Goal: Task Accomplishment & Management: Use online tool/utility

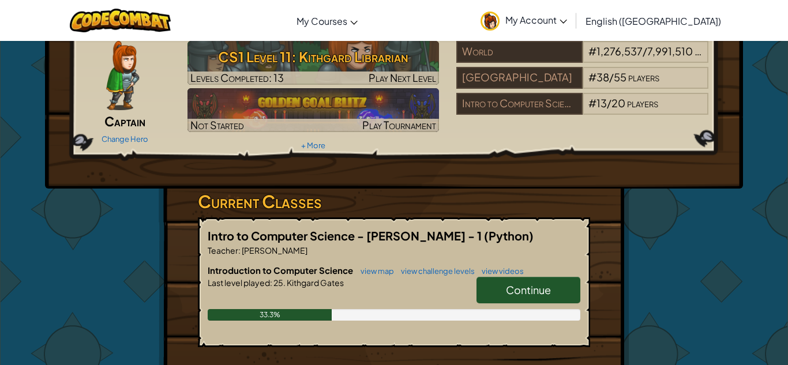
scroll to position [65, 0]
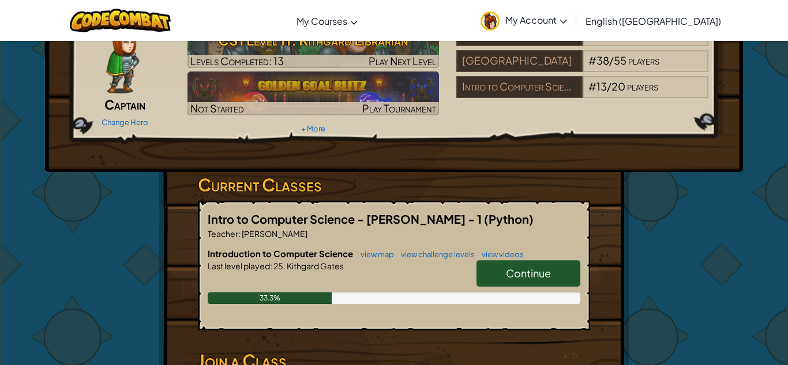
click at [488, 270] on link "Continue" at bounding box center [528, 273] width 104 height 27
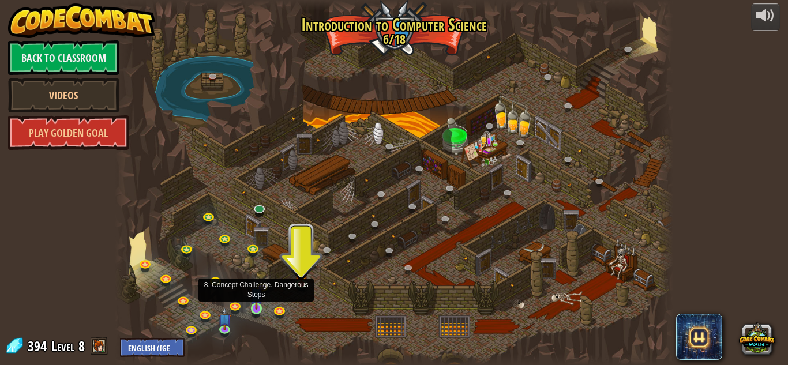
click at [257, 304] on img at bounding box center [256, 295] width 13 height 30
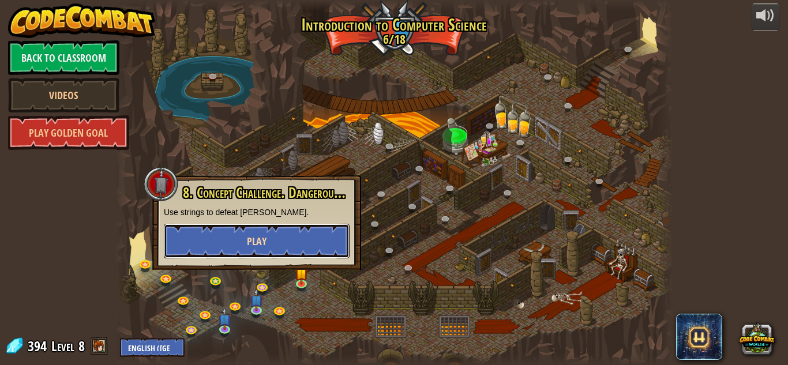
click at [306, 246] on button "Play" at bounding box center [257, 241] width 186 height 35
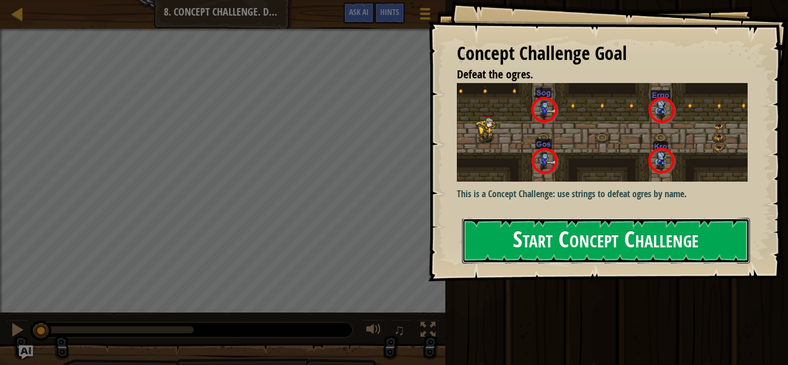
click at [501, 249] on button "Start Concept Challenge" at bounding box center [606, 241] width 288 height 46
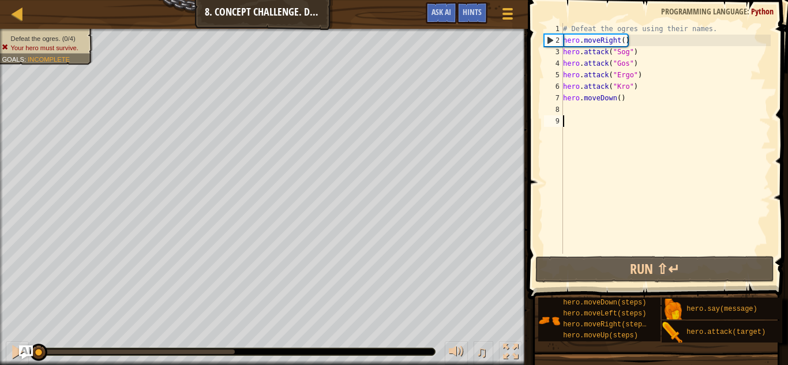
click at [638, 76] on div "# Defeat the ogres using their names. hero . moveRight ( ) hero . attack ( "Sog…" at bounding box center [666, 150] width 210 height 254
click at [639, 69] on div "# Defeat the ogres using their names. hero . moveRight ( ) hero . attack ( "Sog…" at bounding box center [666, 150] width 210 height 254
click at [635, 61] on div "# Defeat the ogres using their names. hero . moveRight ( ) hero . attack ( "Sog…" at bounding box center [666, 150] width 210 height 254
type textarea "hero.attack("Gos")"
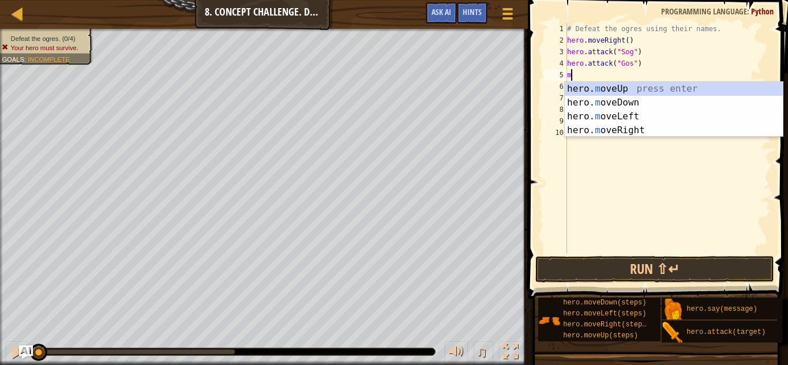
scroll to position [5, 0]
type textarea "move"
click at [655, 101] on div "hero. move Up press enter hero. move Down press enter hero. move Left press ent…" at bounding box center [674, 123] width 218 height 83
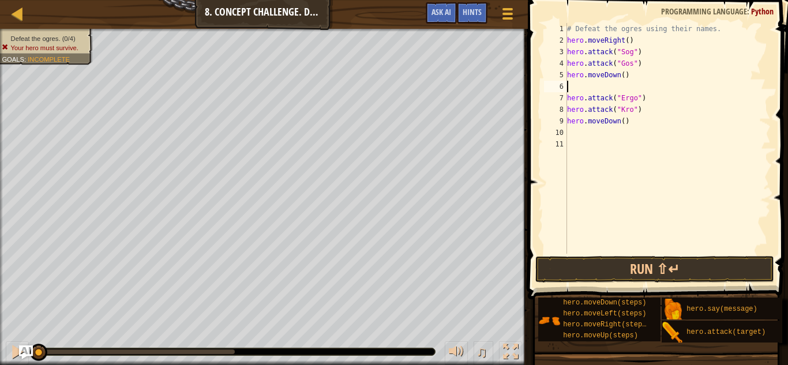
scroll to position [5, 0]
click at [645, 262] on button "Run ⇧↵" at bounding box center [654, 269] width 239 height 27
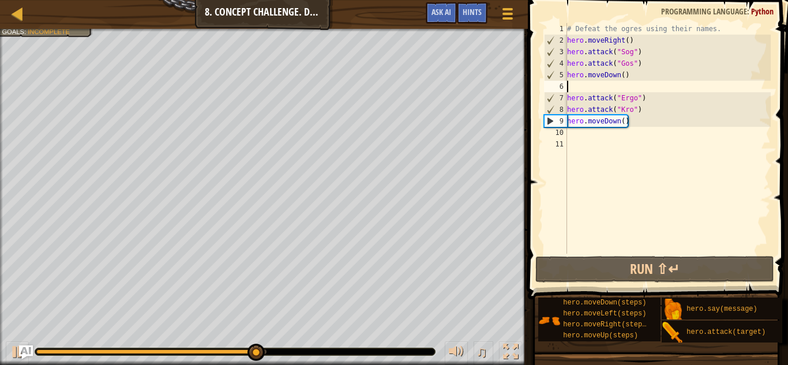
type textarea "hero.moveDown()"
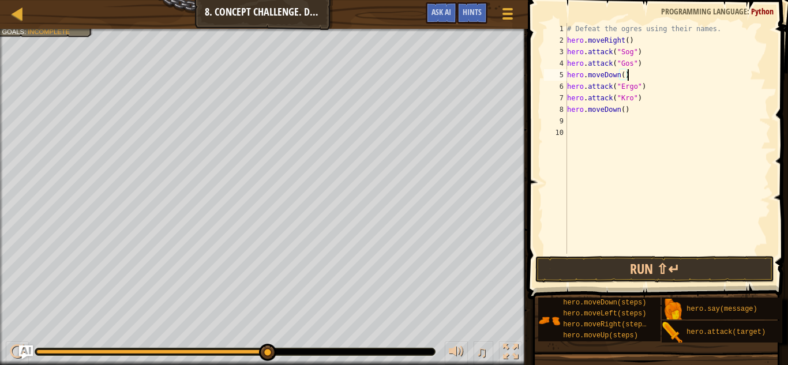
click at [576, 121] on div "# Defeat the ogres using their names. hero . moveRight ( ) hero . attack ( "Sog…" at bounding box center [668, 150] width 206 height 254
click at [642, 54] on div "# Defeat the ogres using their names. hero . moveRight ( ) hero . attack ( "Sog…" at bounding box center [668, 150] width 206 height 254
type textarea "hero.attack("Sog")"
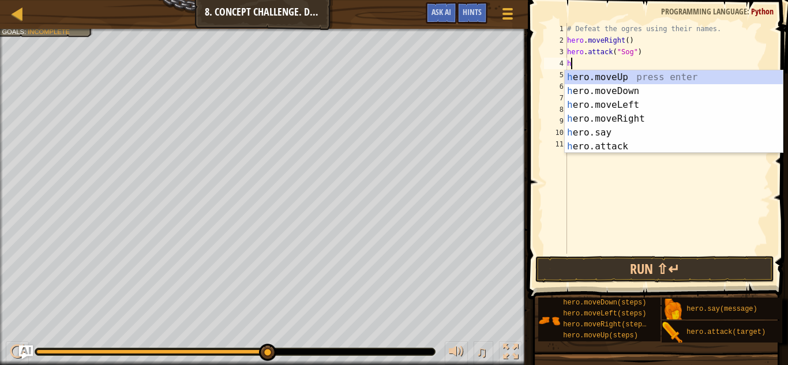
scroll to position [5, 1]
click at [658, 148] on div "he ro.moveUp press enter he ro.moveDown press enter he ro.moveLeft press enter …" at bounding box center [674, 125] width 218 height 111
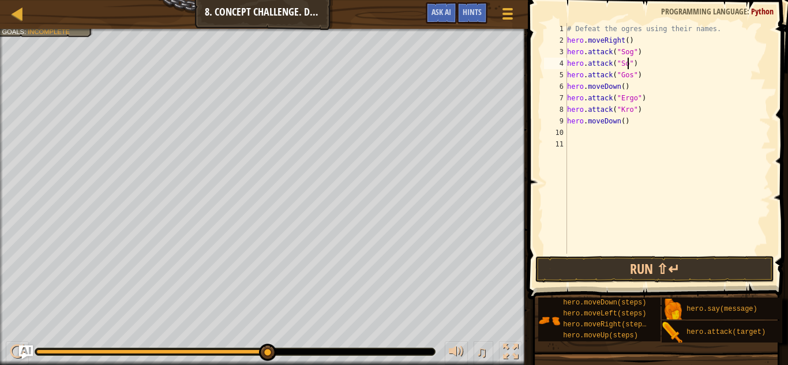
scroll to position [5, 9]
click at [640, 78] on div "# Defeat the ogres using their names. hero . moveRight ( ) hero . attack ( "Sog…" at bounding box center [668, 150] width 206 height 254
type textarea "hero.attack("Gos")"
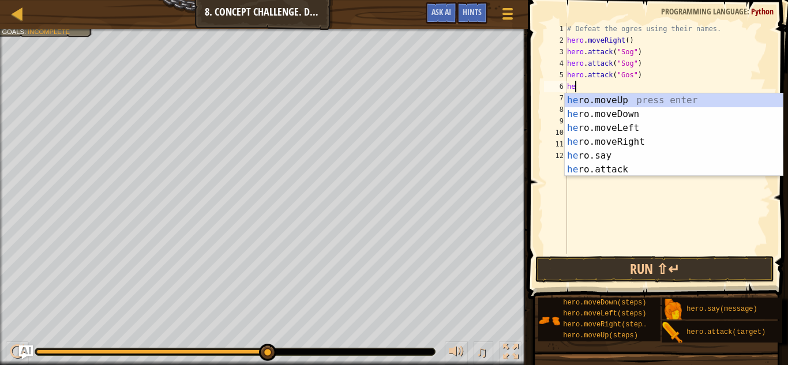
scroll to position [5, 1]
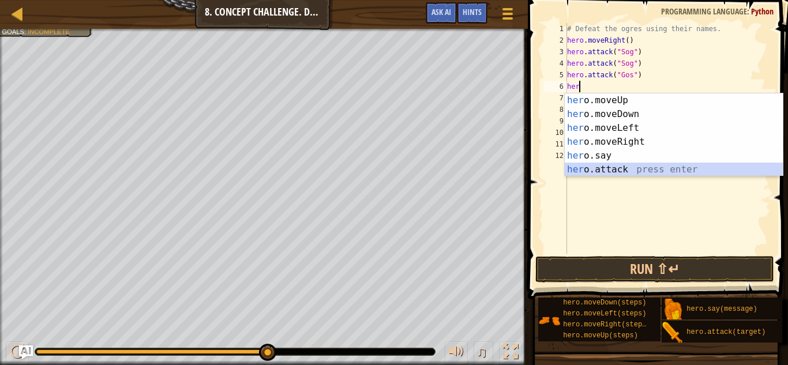
click at [635, 171] on div "her o.moveUp press enter her o.moveDown press enter her o.moveLeft press enter …" at bounding box center [674, 148] width 218 height 111
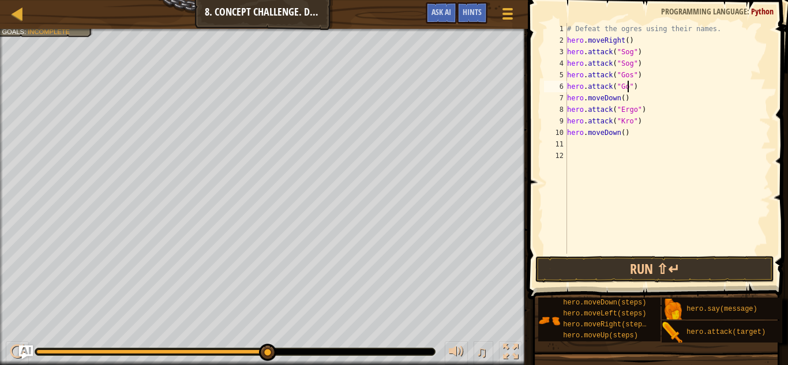
scroll to position [5, 9]
click at [645, 111] on div "# Defeat the ogres using their names. hero . moveRight ( ) hero . attack ( "Sog…" at bounding box center [668, 150] width 206 height 254
type textarea "hero.attack("Ergo")"
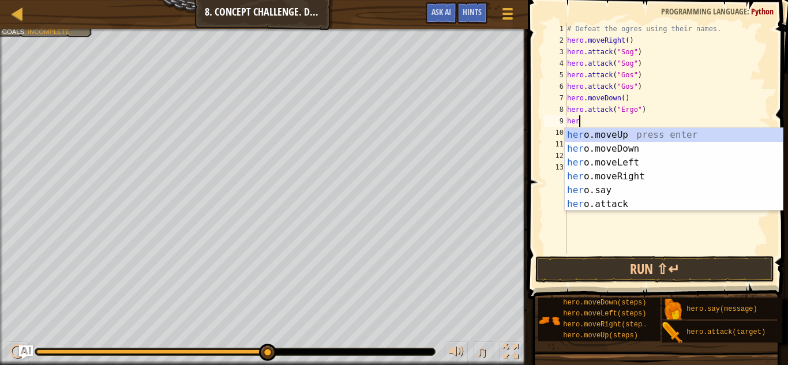
scroll to position [5, 1]
click at [675, 201] on div "her o.moveUp press enter her o.moveDown press enter her o.moveLeft press enter …" at bounding box center [674, 183] width 218 height 111
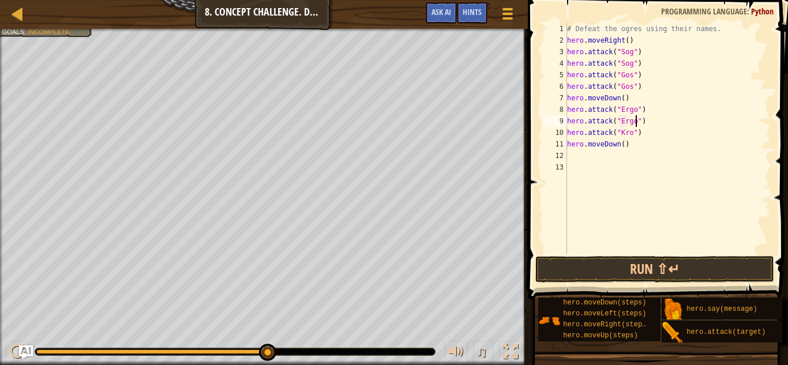
scroll to position [5, 10]
click at [644, 135] on div "# Defeat the ogres using their names. hero . moveRight ( ) hero . attack ( "Sog…" at bounding box center [668, 150] width 206 height 254
type textarea "hero.attack("Kro")"
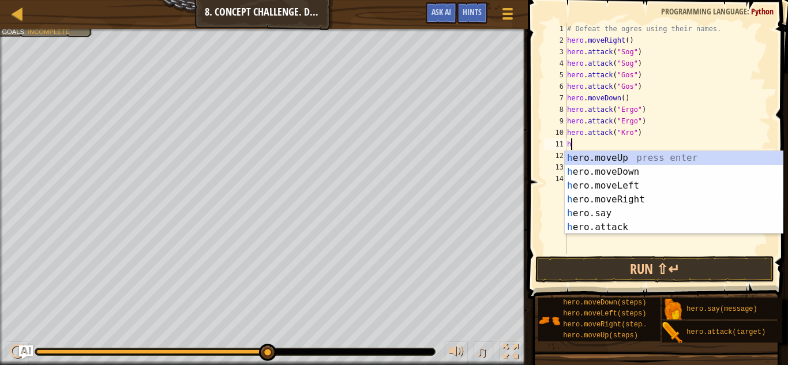
scroll to position [5, 1]
click at [650, 225] on div "he ro.moveUp press enter he ro.moveDown press enter he ro.moveLeft press enter …" at bounding box center [674, 206] width 218 height 111
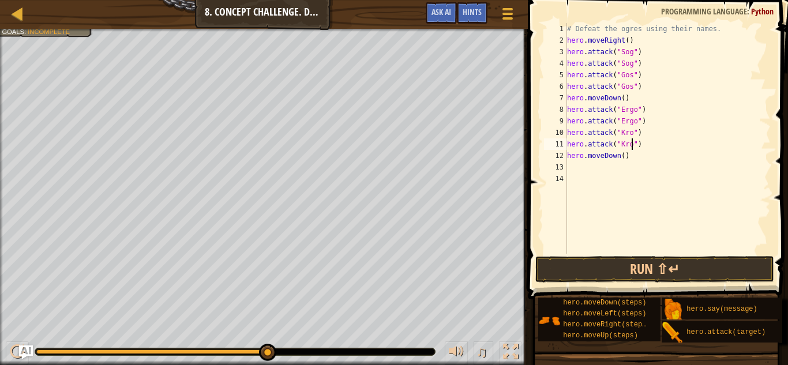
scroll to position [5, 9]
type textarea "hero.attack("Kro")"
click at [664, 272] on button "Run ⇧↵" at bounding box center [654, 269] width 239 height 27
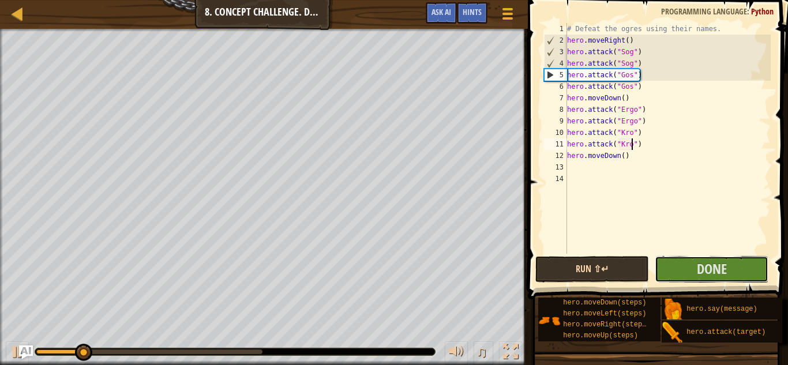
click at [664, 272] on button "Done" at bounding box center [712, 269] width 114 height 27
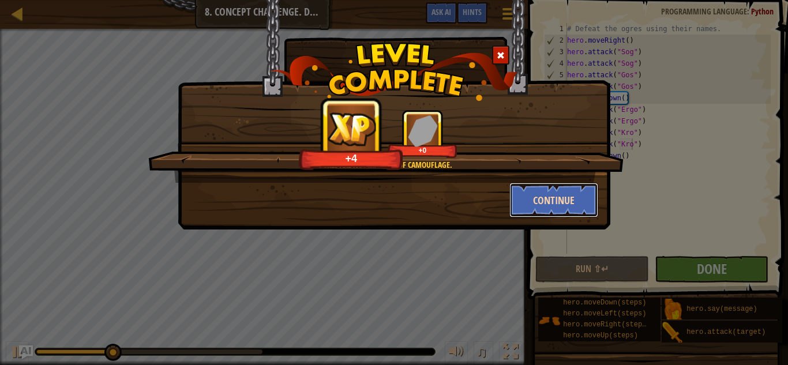
click at [573, 190] on button "Continue" at bounding box center [553, 200] width 89 height 35
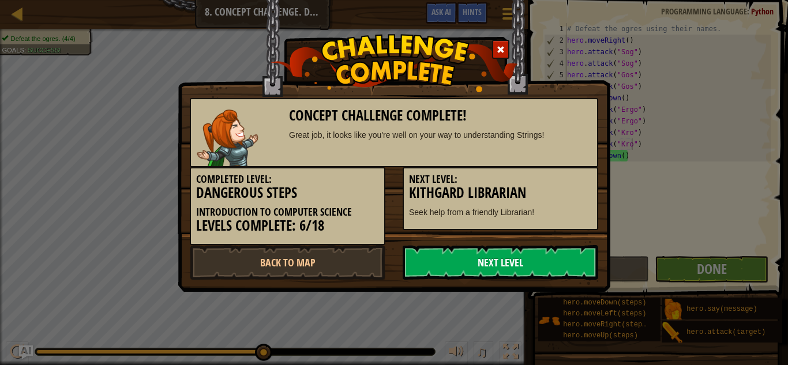
click at [532, 256] on link "Next Level" at bounding box center [500, 262] width 195 height 35
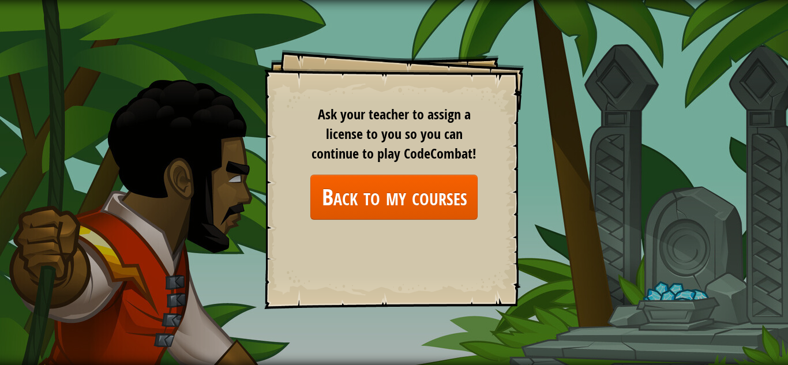
click at [362, 173] on div "Ask your teacher to assign a license to you so you can continue to play CodeCom…" at bounding box center [393, 161] width 167 height 115
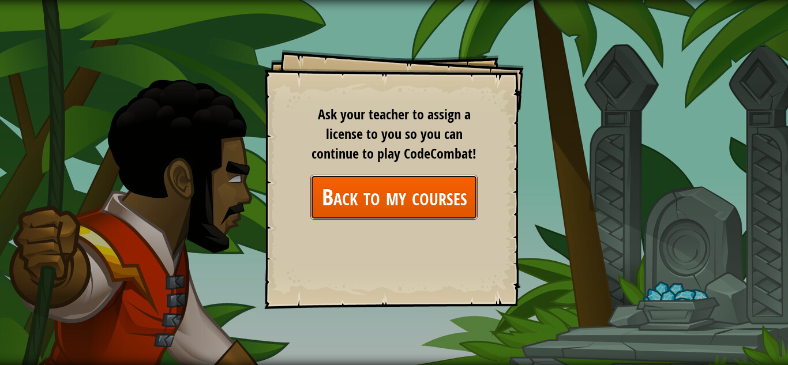
click at [364, 182] on link "Back to my courses" at bounding box center [393, 197] width 167 height 44
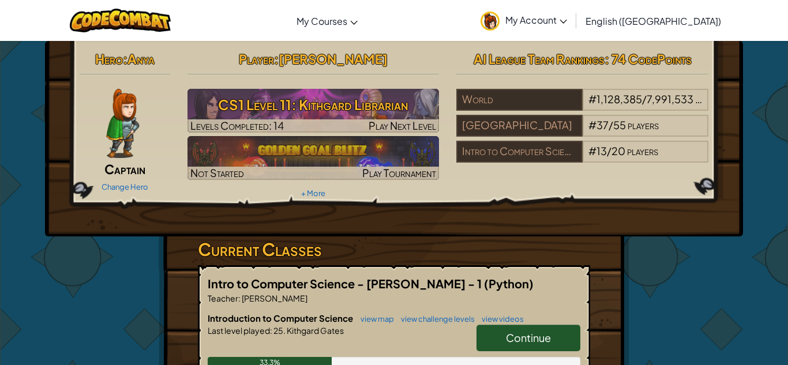
click at [498, 333] on link "Continue" at bounding box center [528, 338] width 104 height 27
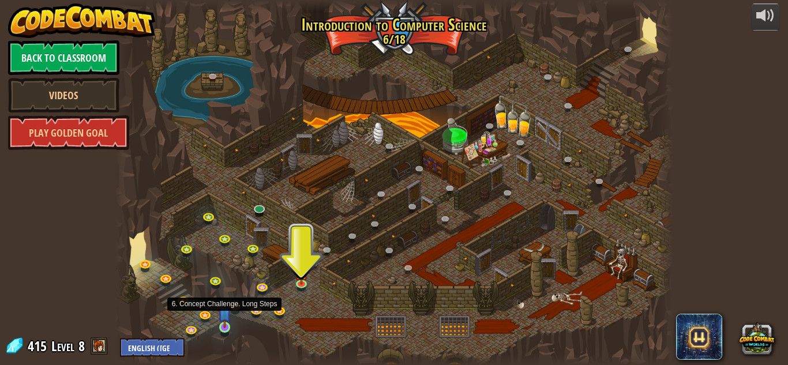
click at [224, 319] on img at bounding box center [224, 313] width 13 height 30
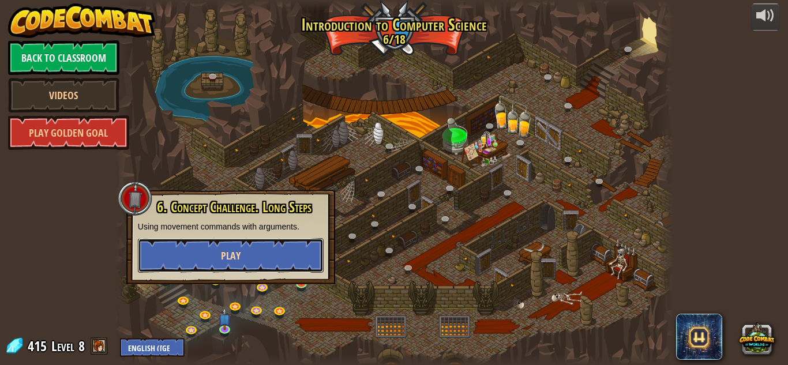
click at [303, 255] on button "Play" at bounding box center [231, 255] width 186 height 35
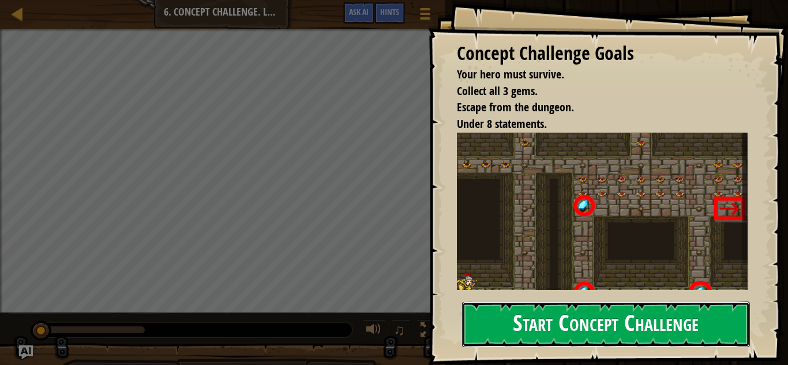
click at [565, 316] on button "Start Concept Challenge" at bounding box center [606, 325] width 288 height 46
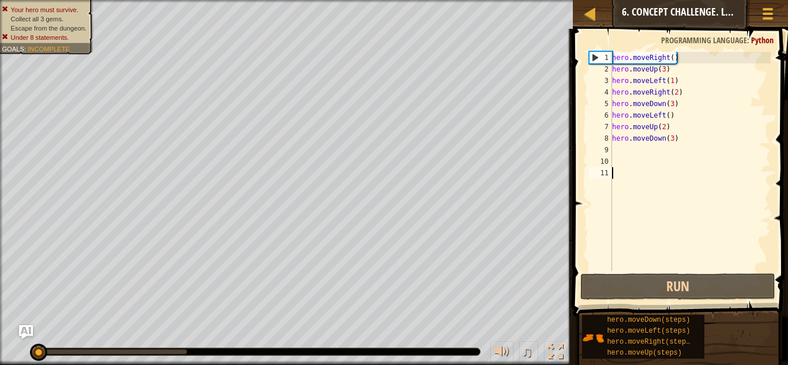
click at [677, 80] on div "hero . moveRight ( ) hero . moveUp ( 3 ) hero . moveLeft ( 1 ) hero . moveRight…" at bounding box center [690, 173] width 161 height 242
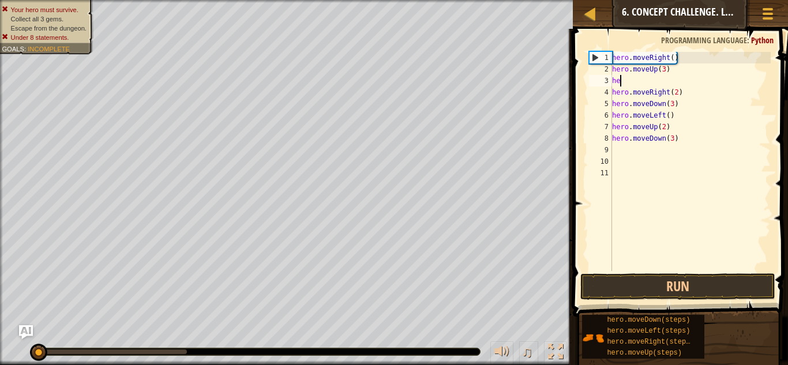
type textarea "h"
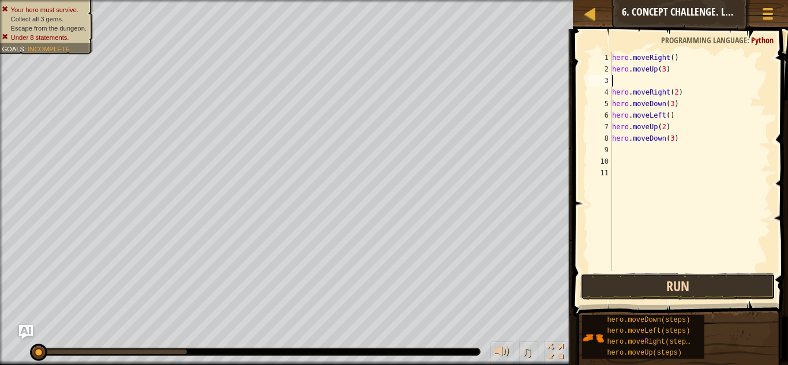
click at [647, 279] on button "Run" at bounding box center [677, 286] width 195 height 27
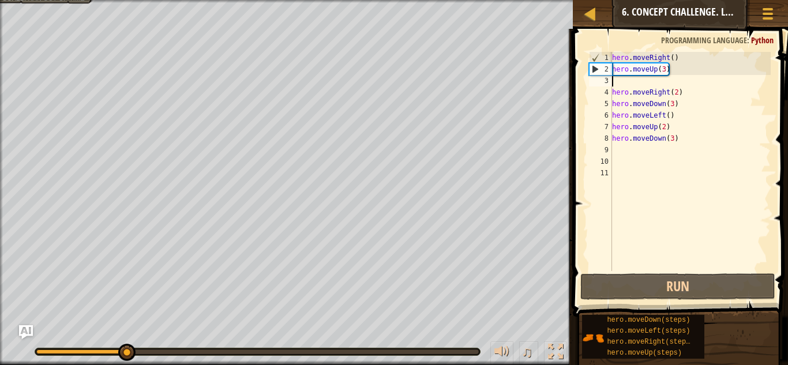
click at [634, 153] on div "hero . moveRight ( ) hero . moveUp ( 3 ) hero . moveRight ( 2 ) hero . moveDown…" at bounding box center [690, 173] width 161 height 242
type textarea "h"
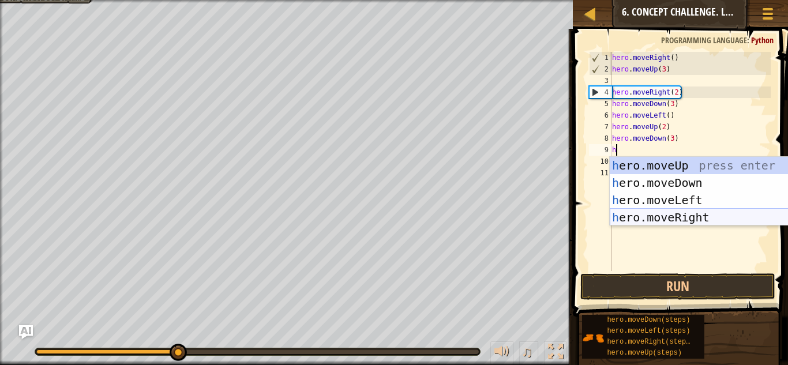
click at [640, 214] on div "h ero.moveUp press enter h ero.moveDown press enter h ero.moveLeft press enter …" at bounding box center [719, 209] width 218 height 104
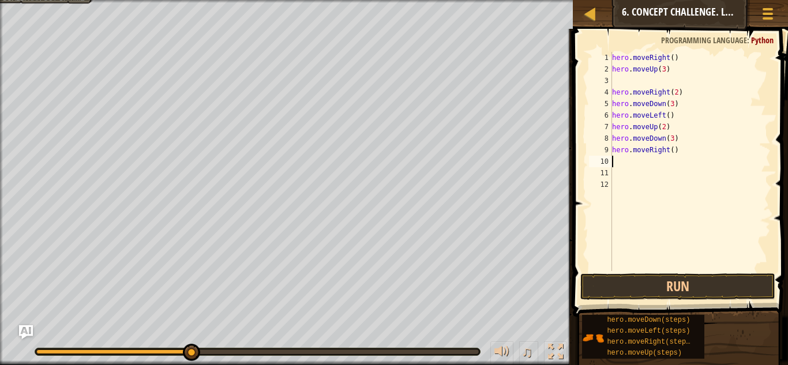
click at [672, 151] on div "hero . moveRight ( ) hero . moveUp ( 3 ) hero . moveRight ( 2 ) hero . moveDown…" at bounding box center [690, 173] width 161 height 242
click at [657, 282] on button "Run" at bounding box center [677, 286] width 195 height 27
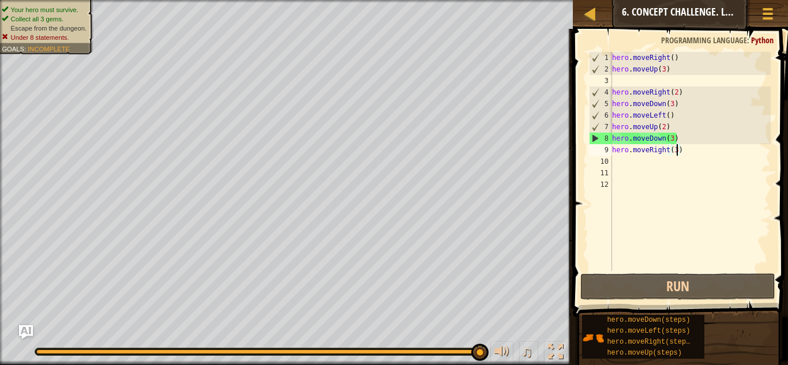
click at [675, 132] on div "hero . moveRight ( ) hero . moveUp ( 3 ) hero . moveRight ( 2 ) hero . moveDown…" at bounding box center [690, 173] width 161 height 242
click at [677, 135] on div "hero . moveRight ( ) hero . moveUp ( 3 ) hero . moveRight ( 2 ) hero . moveDown…" at bounding box center [690, 173] width 161 height 242
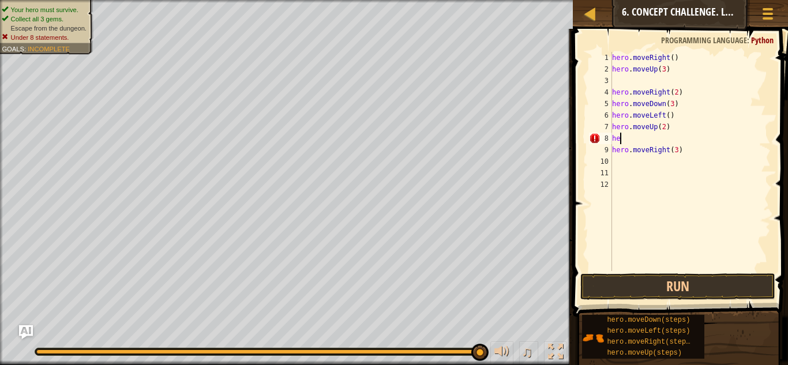
scroll to position [5, 1]
type textarea "h"
type textarea "hero.moveUp(2)"
click at [622, 85] on div "hero . moveRight ( ) hero . moveUp ( 3 ) hero . moveRight ( 2 ) hero . moveDown…" at bounding box center [690, 173] width 161 height 242
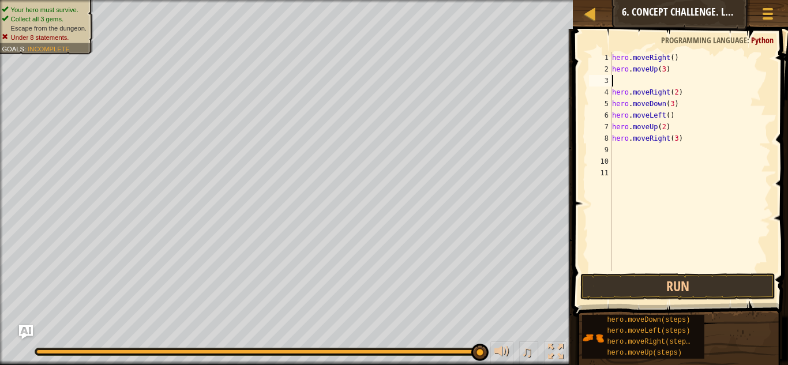
type textarea "hero.moveUp(3)"
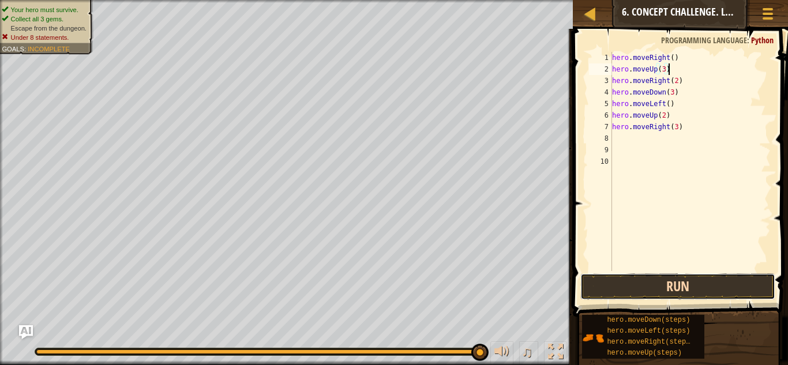
click at [598, 294] on button "Run" at bounding box center [677, 286] width 195 height 27
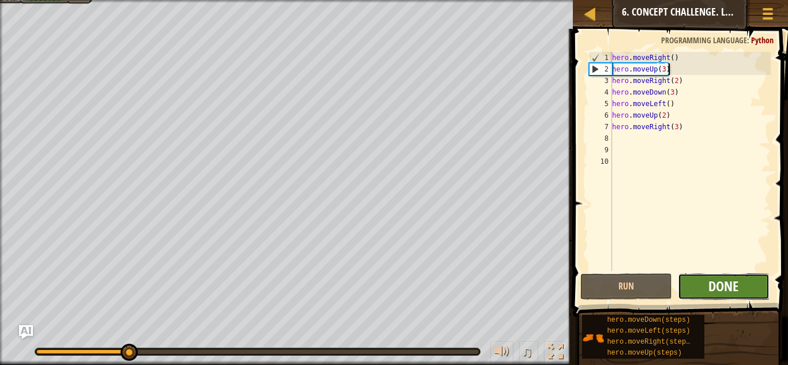
click at [711, 295] on span "Done" at bounding box center [723, 286] width 30 height 18
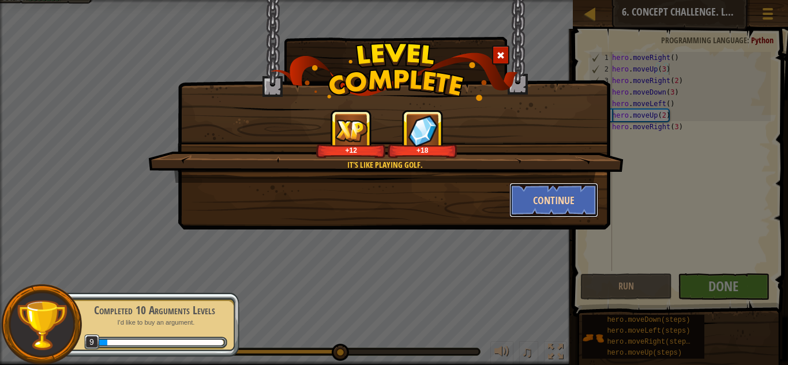
click at [583, 195] on button "Continue" at bounding box center [553, 200] width 89 height 35
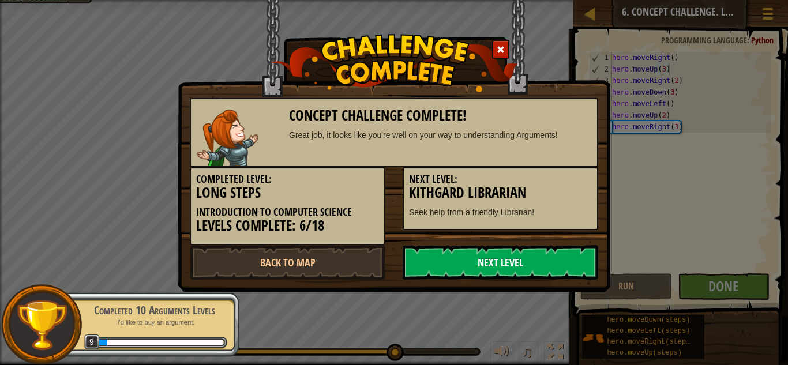
click at [548, 255] on link "Next Level" at bounding box center [500, 262] width 195 height 35
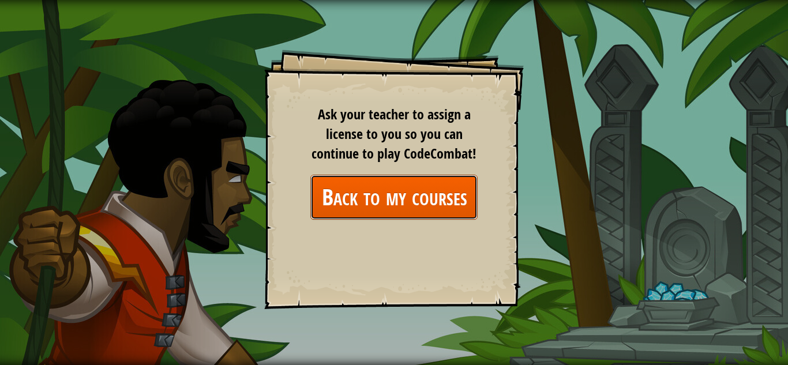
click at [441, 205] on link "Back to my courses" at bounding box center [393, 197] width 167 height 44
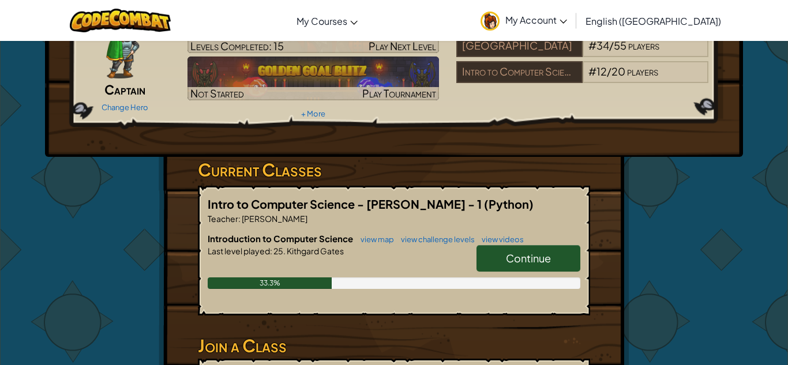
scroll to position [80, 0]
